Goal: Navigation & Orientation: Understand site structure

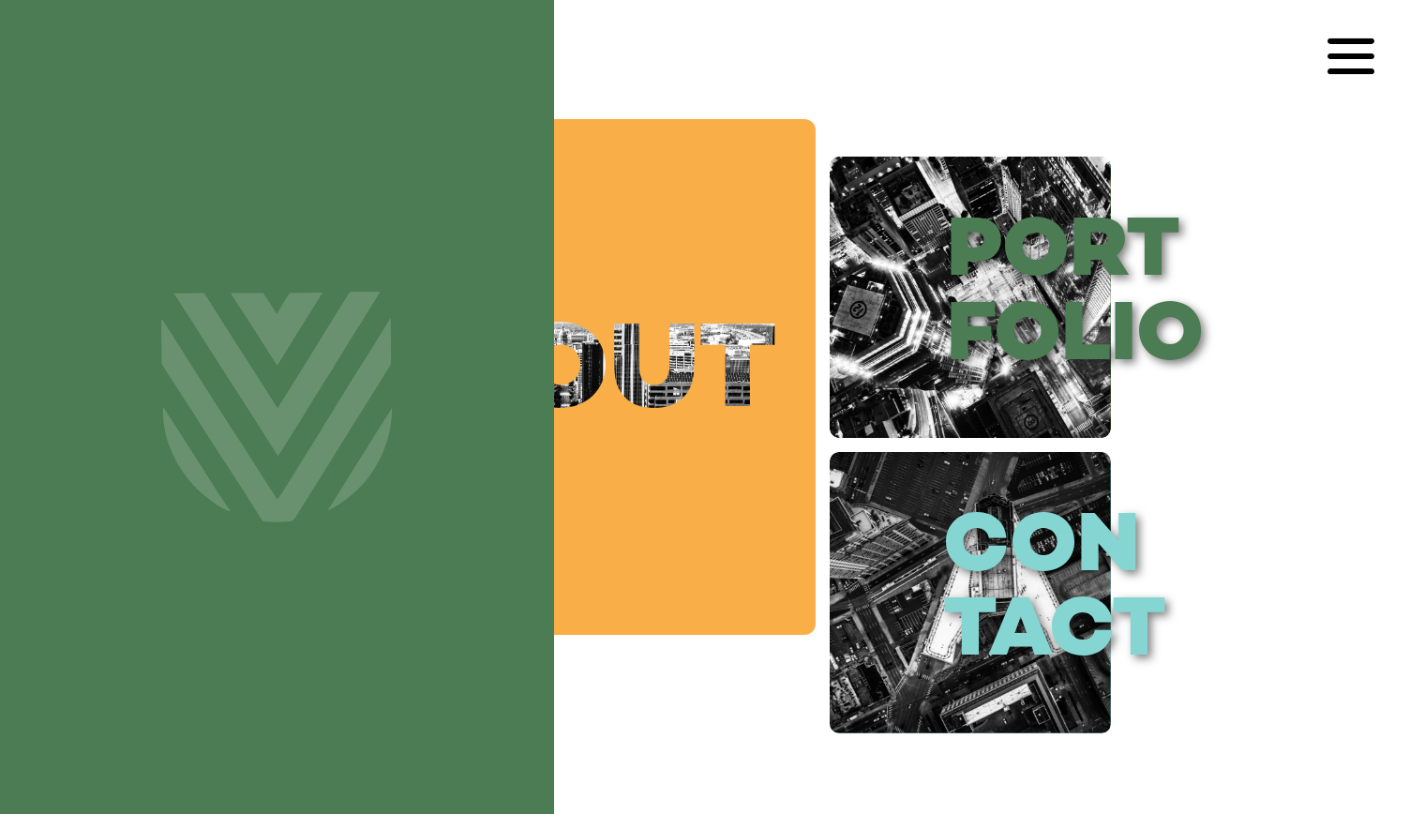
click at [645, 432] on link "about" at bounding box center [558, 377] width 516 height 516
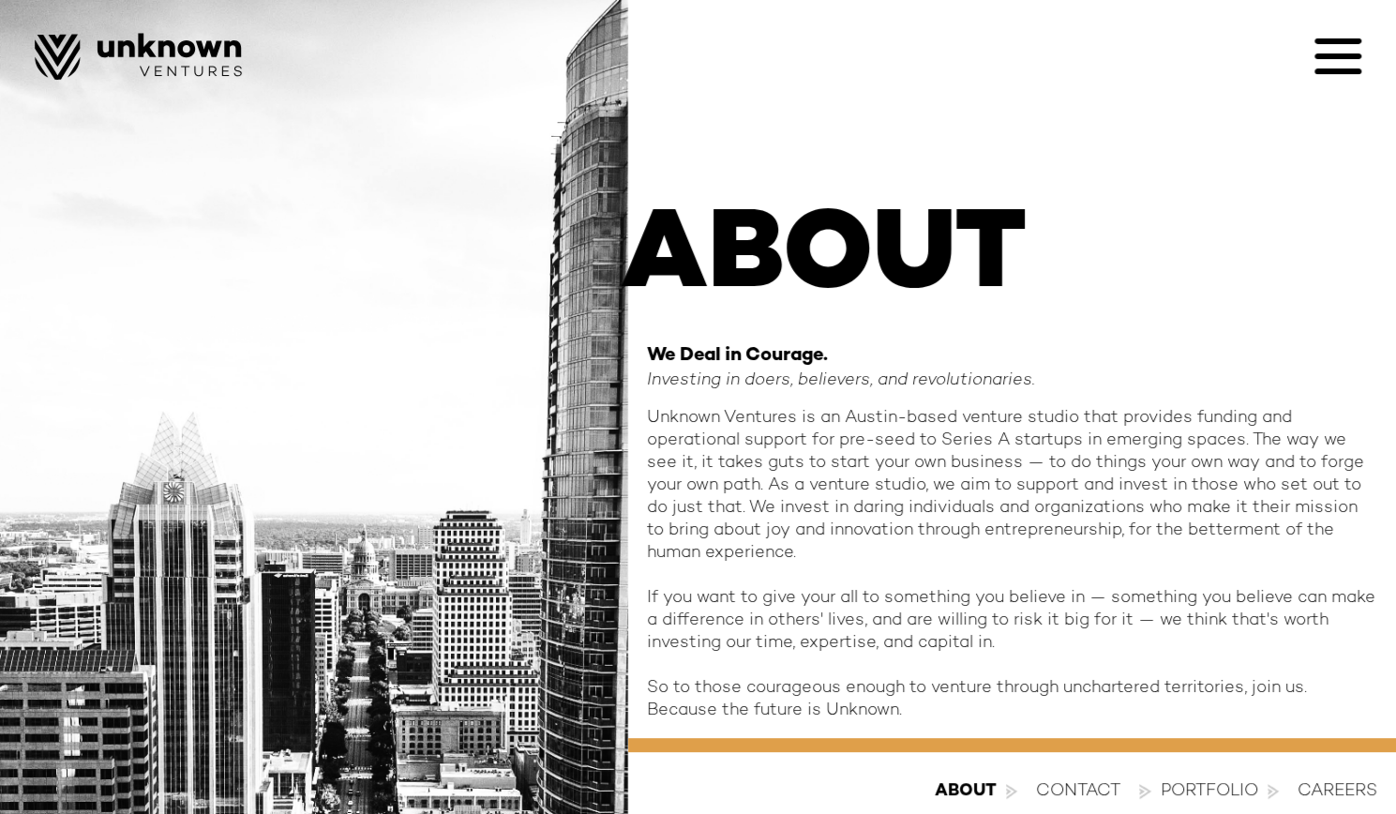
click at [1333, 67] on icon at bounding box center [1337, 56] width 47 height 47
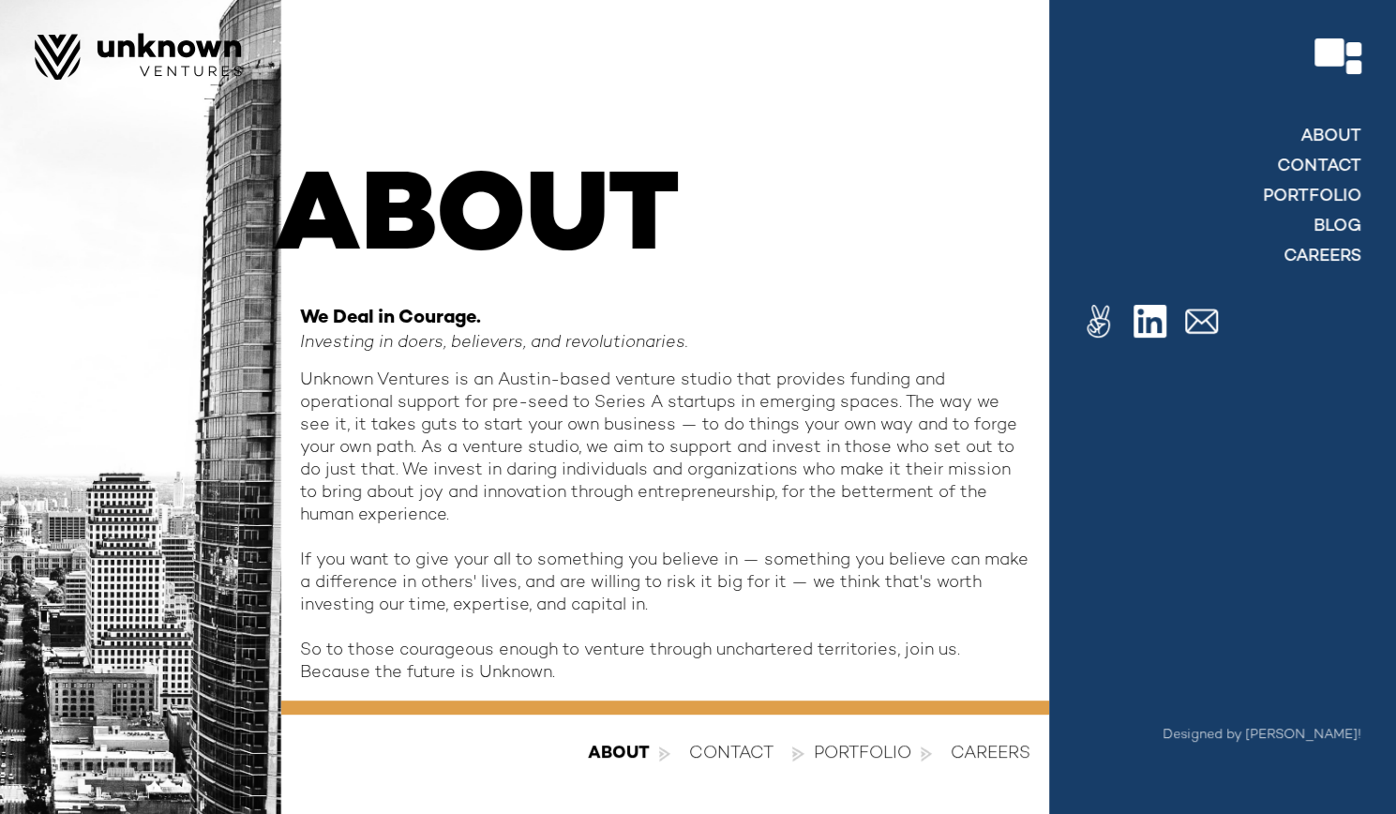
scroll to position [47, 0]
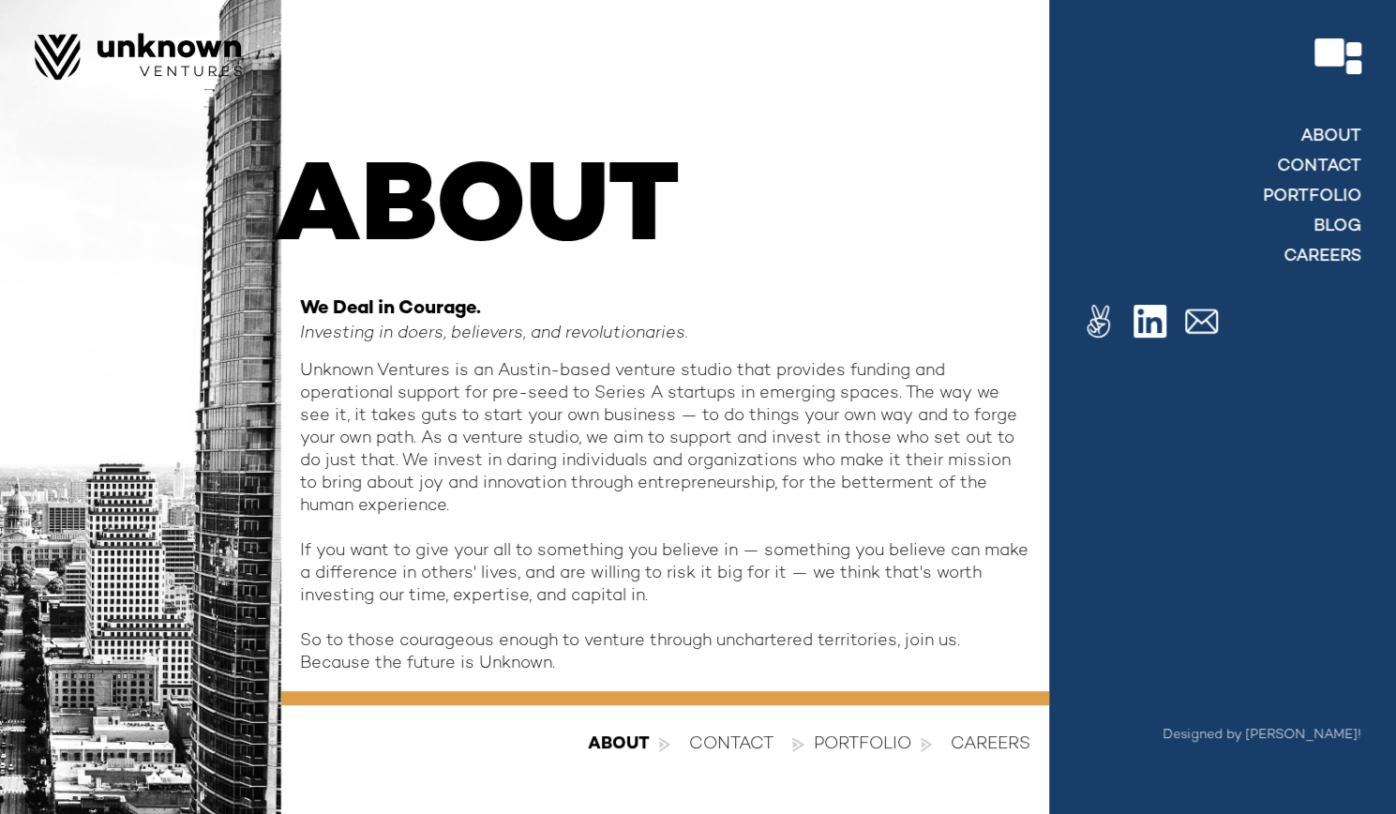
click at [979, 747] on div at bounding box center [698, 407] width 1396 height 814
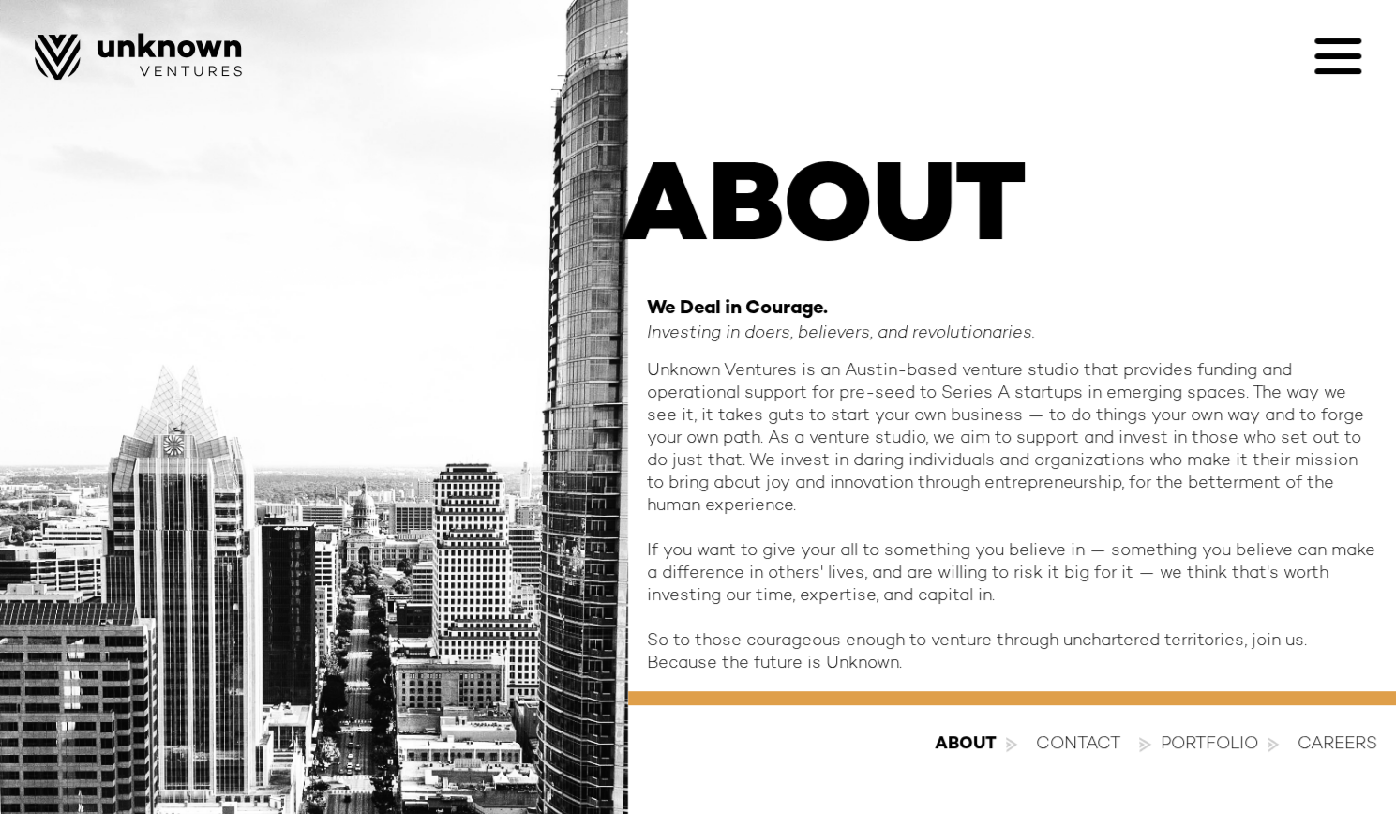
click at [1248, 738] on div "Portfolio" at bounding box center [1208, 744] width 97 height 22
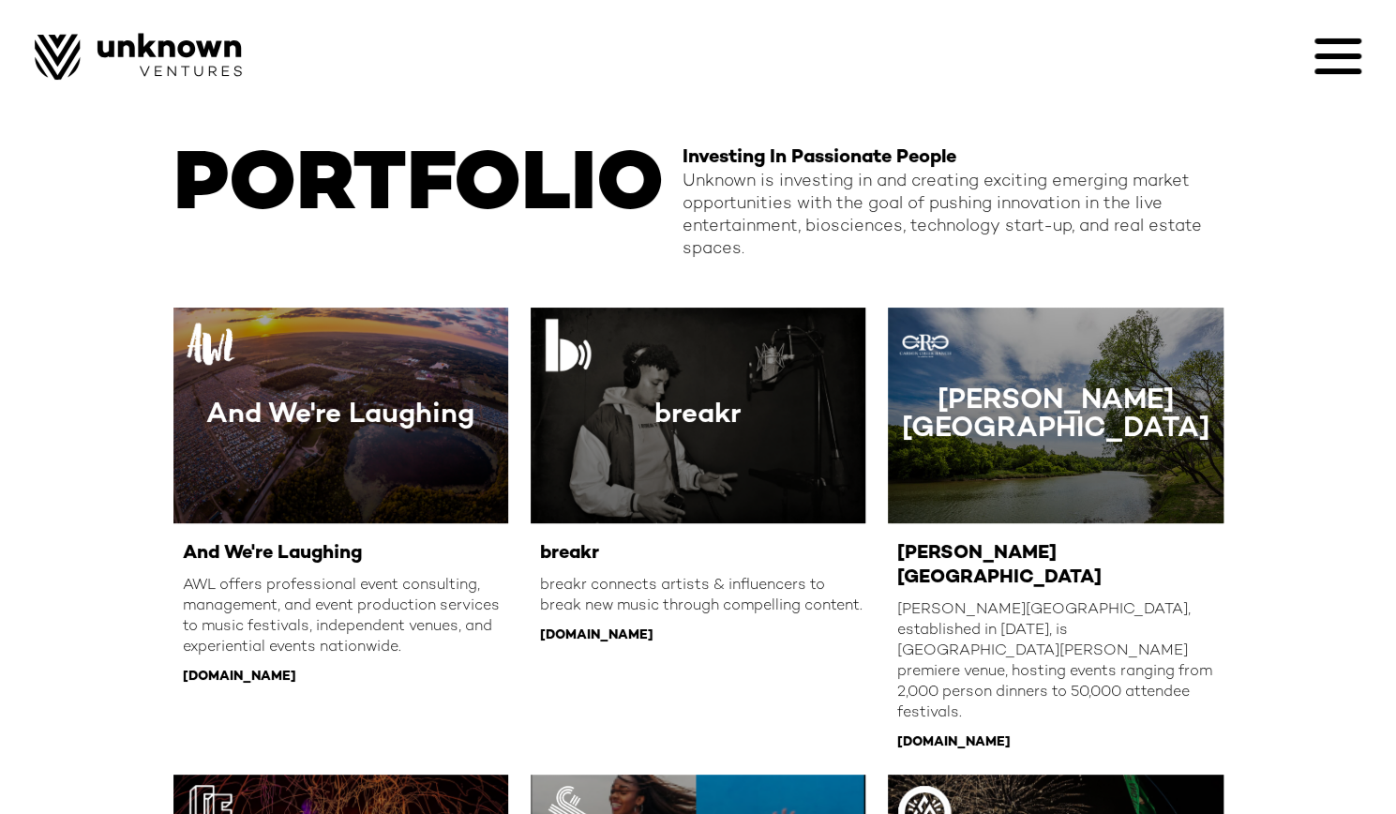
click at [1338, 62] on icon at bounding box center [1337, 56] width 47 height 47
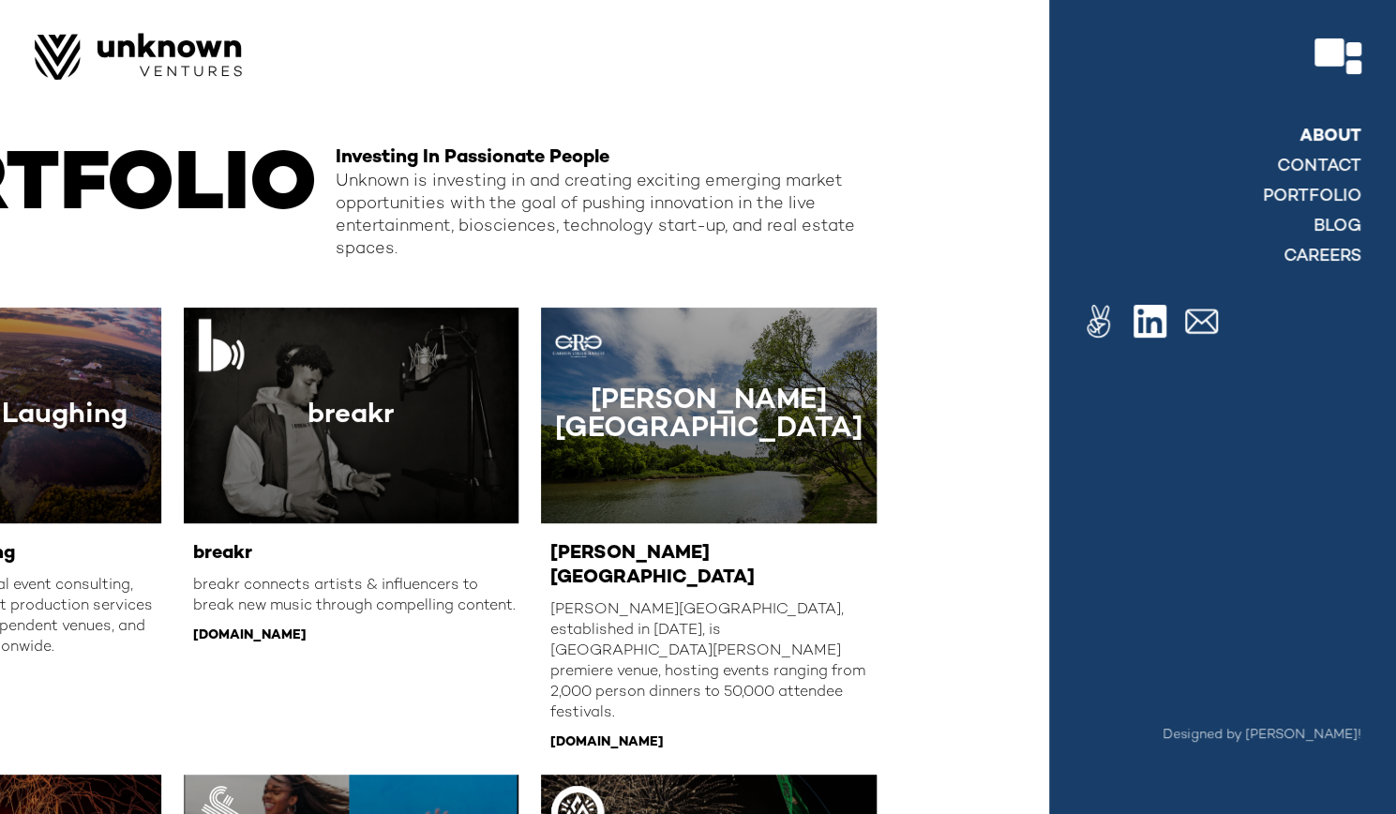
click at [1333, 136] on link "About" at bounding box center [1330, 137] width 62 height 22
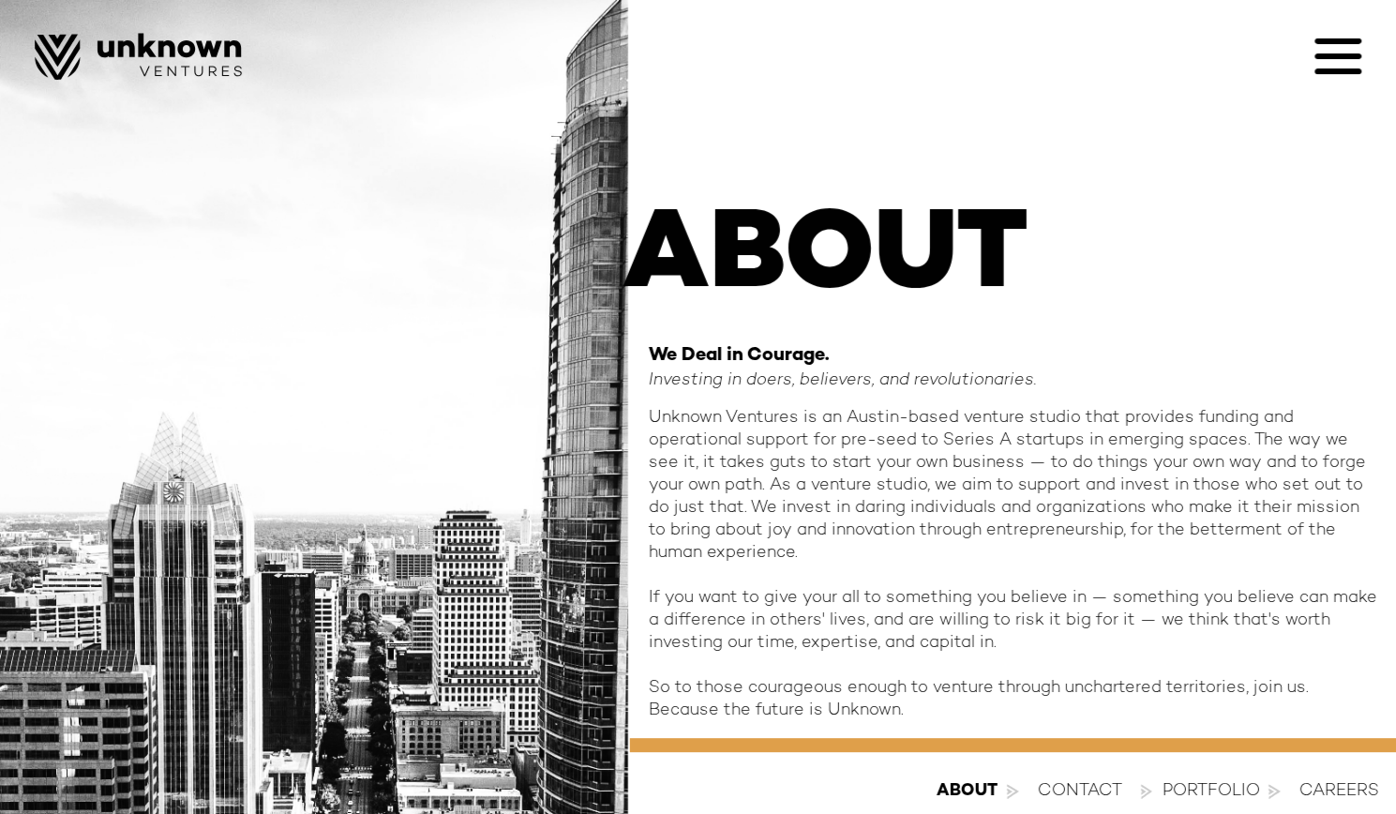
scroll to position [47, 0]
